Goal: Task Accomplishment & Management: Manage account settings

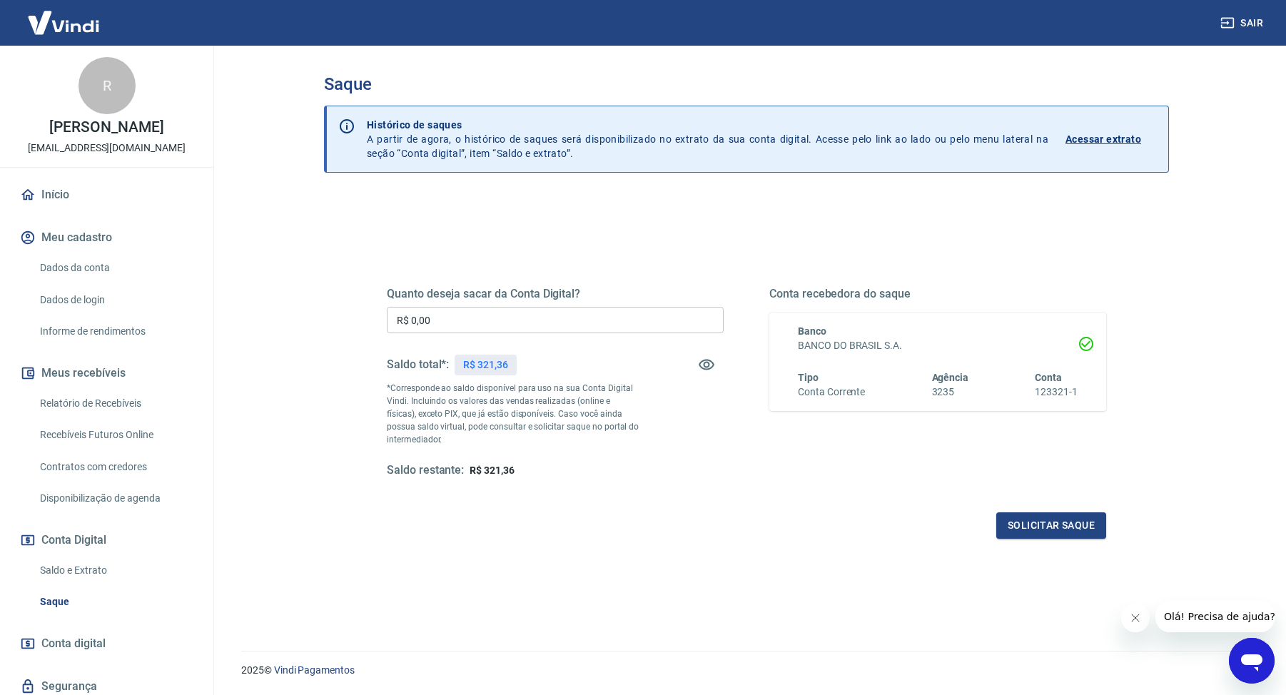
click at [488, 241] on div "Quanto deseja sacar da Conta Digital? R$ 0,00 ​ Saldo total*: R$ 321,36 *Corres…" at bounding box center [747, 390] width 754 height 332
click at [495, 323] on input "R$ 0,00" at bounding box center [555, 320] width 337 height 26
type input "R$ 321,36"
click at [1071, 530] on button "Solicitar saque" at bounding box center [1052, 526] width 110 height 26
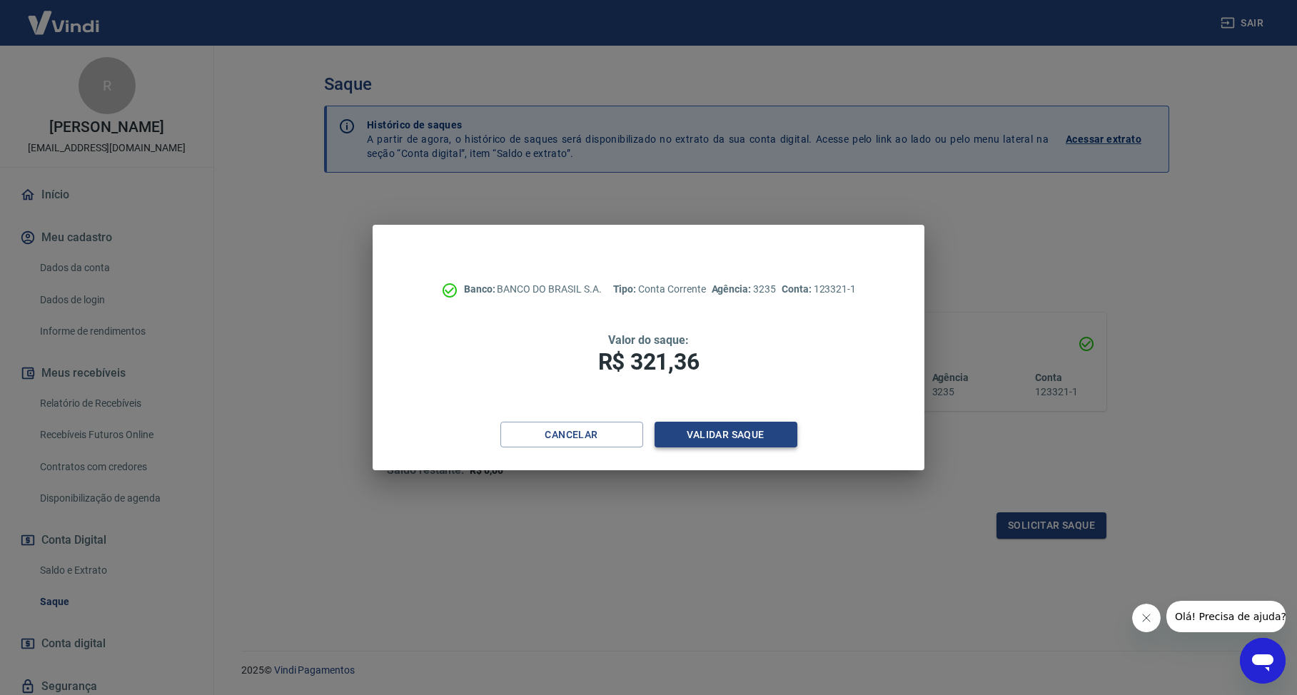
click at [763, 447] on div "Cancelar Validar saque" at bounding box center [649, 446] width 552 height 49
click at [758, 440] on button "Validar saque" at bounding box center [726, 435] width 143 height 26
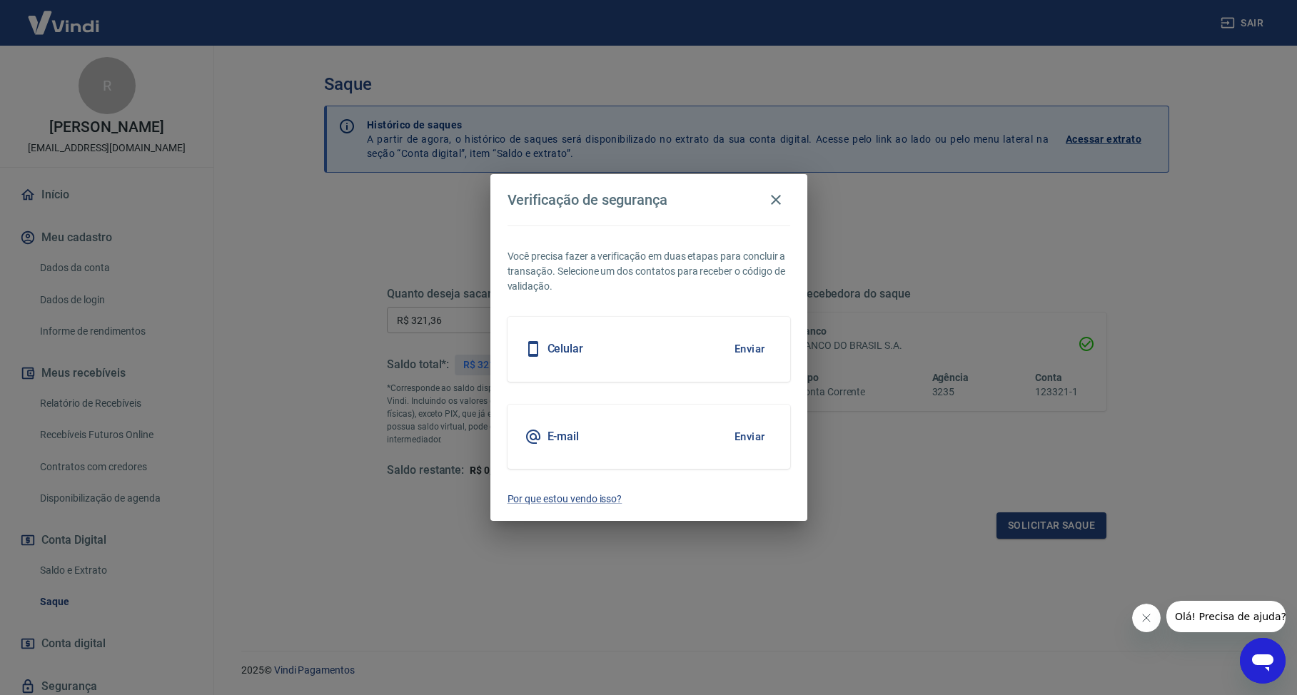
click at [754, 350] on button "Enviar" at bounding box center [750, 349] width 46 height 30
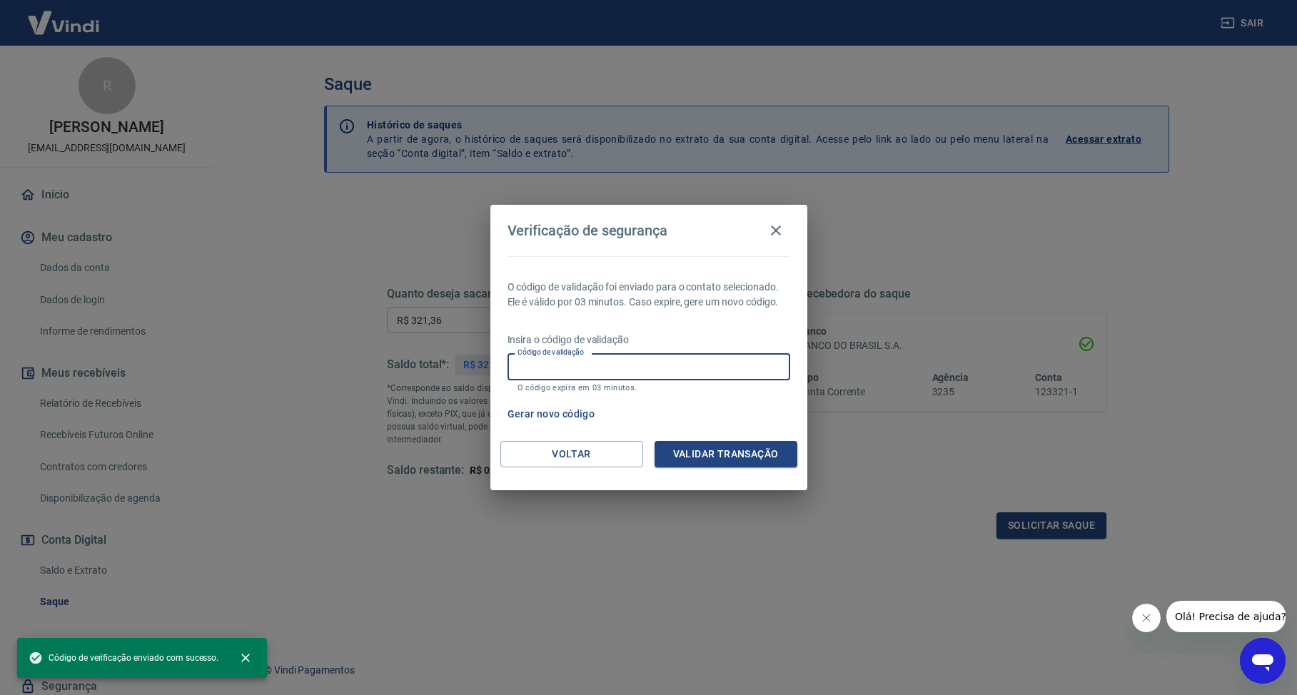
click at [735, 357] on input "Código de validação" at bounding box center [649, 366] width 283 height 26
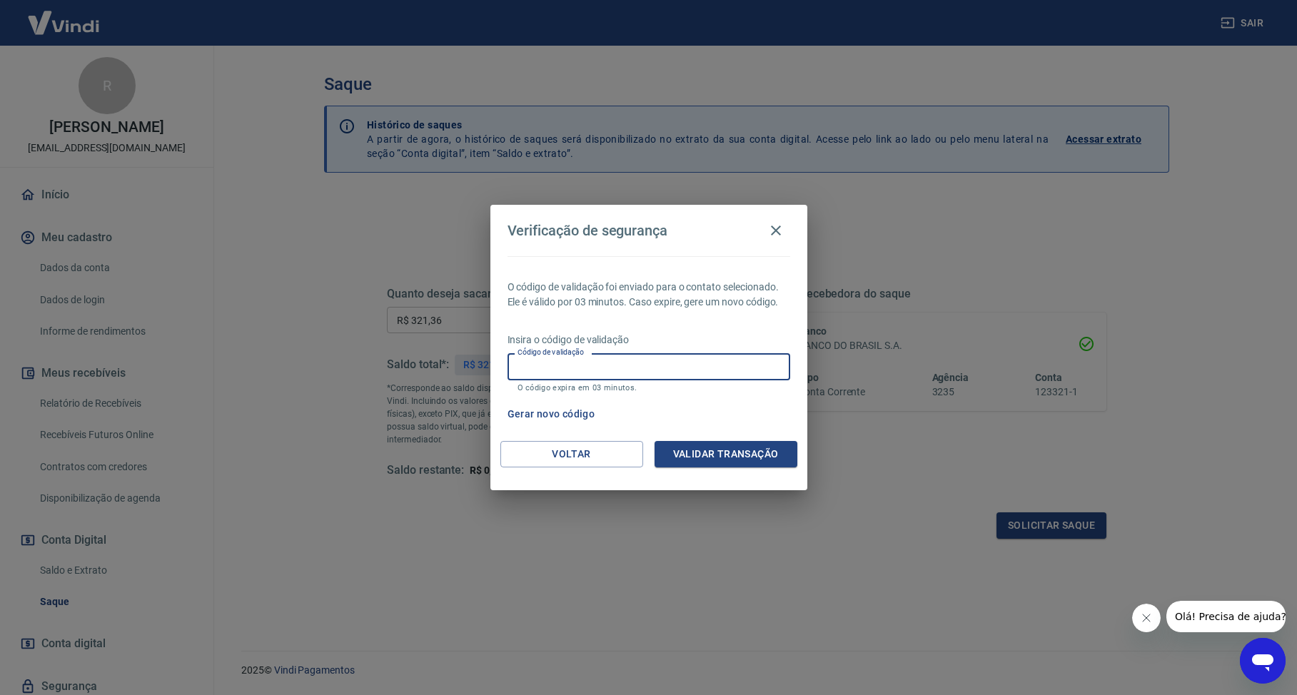
click at [565, 414] on button "Gerar novo código" at bounding box center [551, 414] width 99 height 26
click at [592, 370] on input "Código de validação" at bounding box center [649, 366] width 283 height 26
click at [721, 457] on button "Validar transação" at bounding box center [726, 454] width 143 height 26
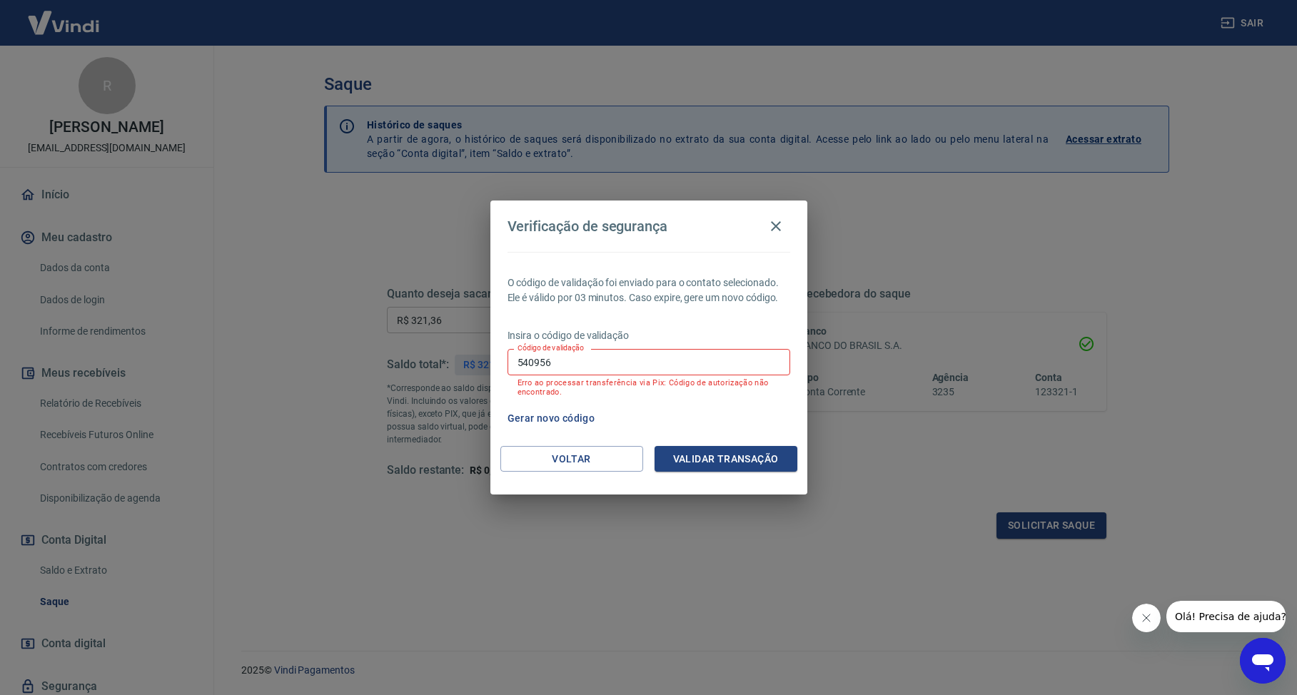
click at [713, 435] on div "O código de validação foi enviado para o contato selecionado. Ele é válido por …" at bounding box center [648, 349] width 317 height 194
click at [712, 463] on button "Validar transação" at bounding box center [726, 459] width 143 height 26
drag, startPoint x: 590, startPoint y: 370, endPoint x: 575, endPoint y: 365, distance: 16.3
click at [590, 370] on input "540956" at bounding box center [649, 362] width 283 height 26
drag, startPoint x: 532, startPoint y: 365, endPoint x: 468, endPoint y: 363, distance: 63.6
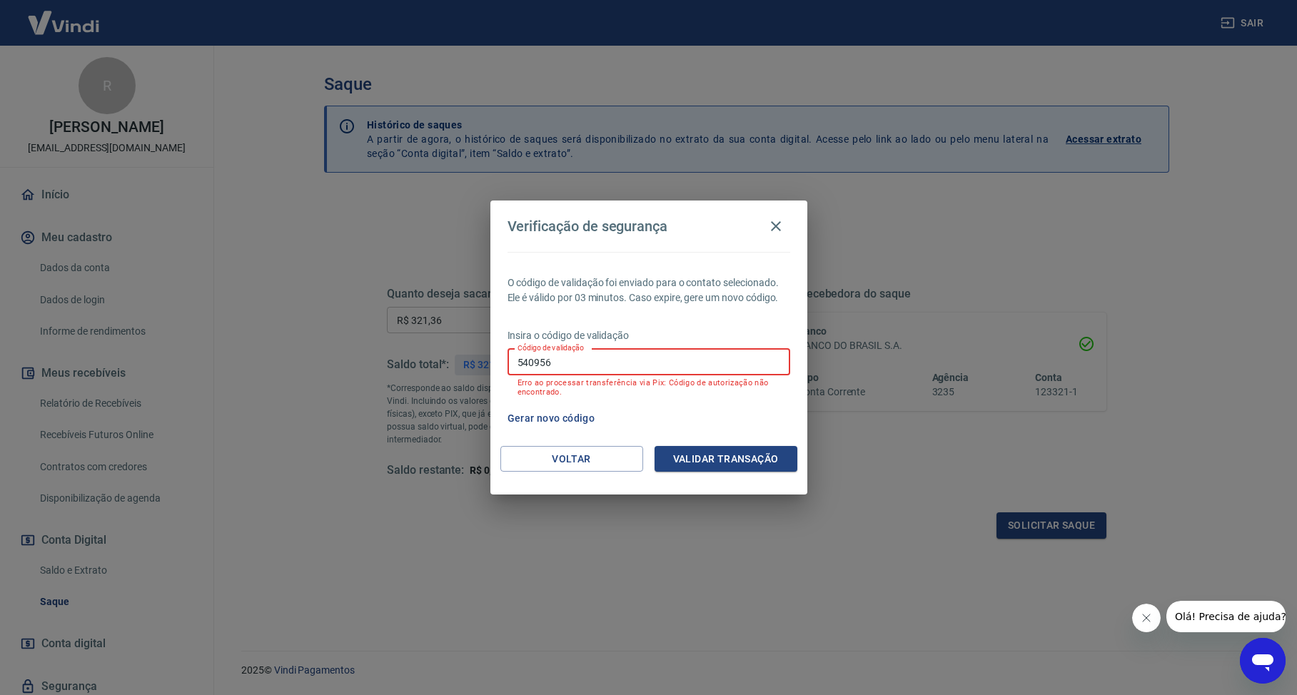
click at [473, 364] on div "Verificação de segurança O código de validação foi enviado para o contato selec…" at bounding box center [648, 347] width 1297 height 695
type input "572798"
click at [704, 466] on button "Validar transação" at bounding box center [726, 459] width 143 height 26
